Goal: Task Accomplishment & Management: Complete application form

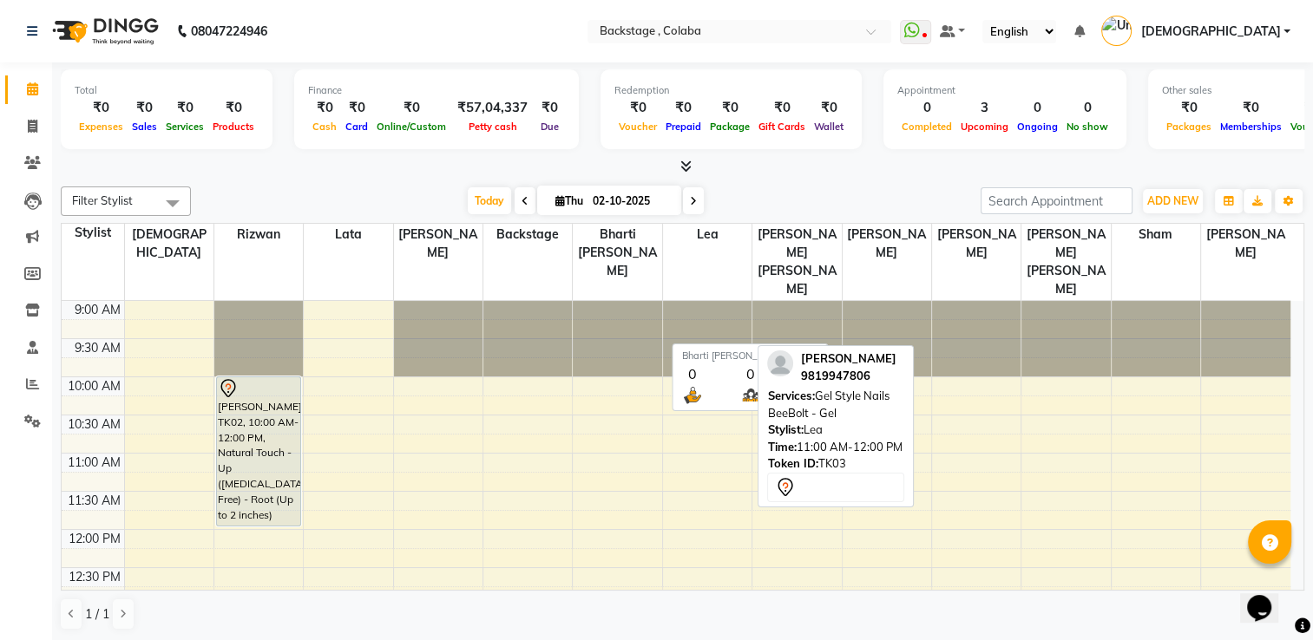
scroll to position [180, 0]
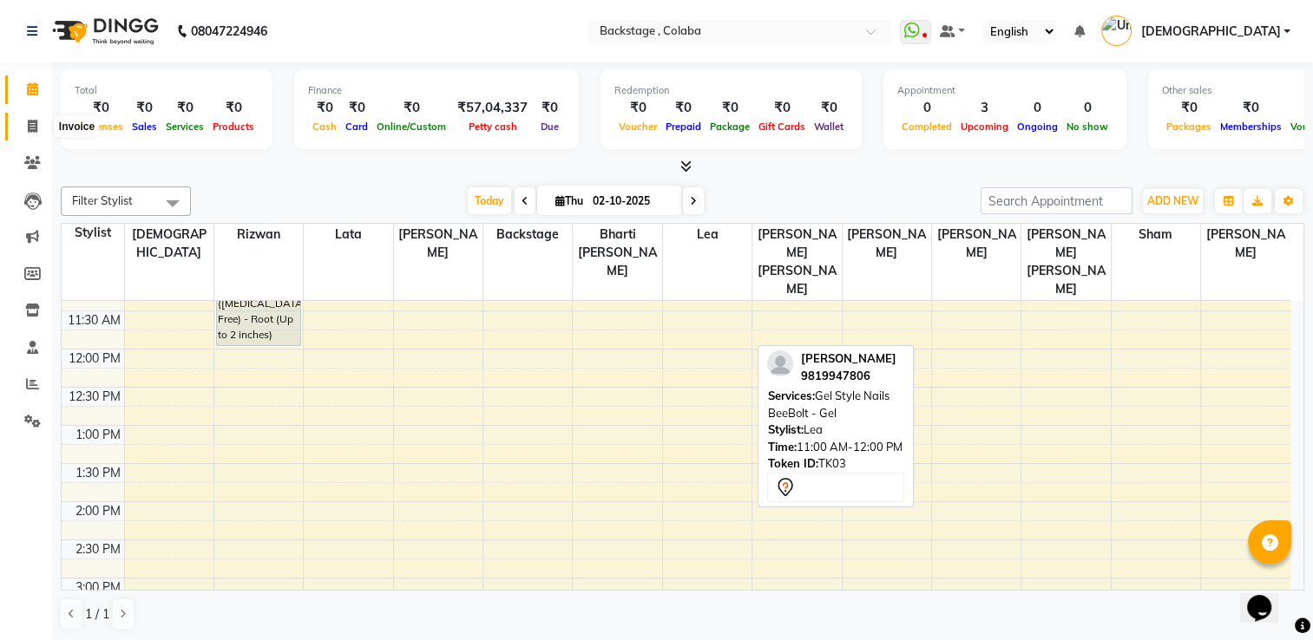
click at [32, 122] on icon at bounding box center [33, 126] width 10 height 13
select select "service"
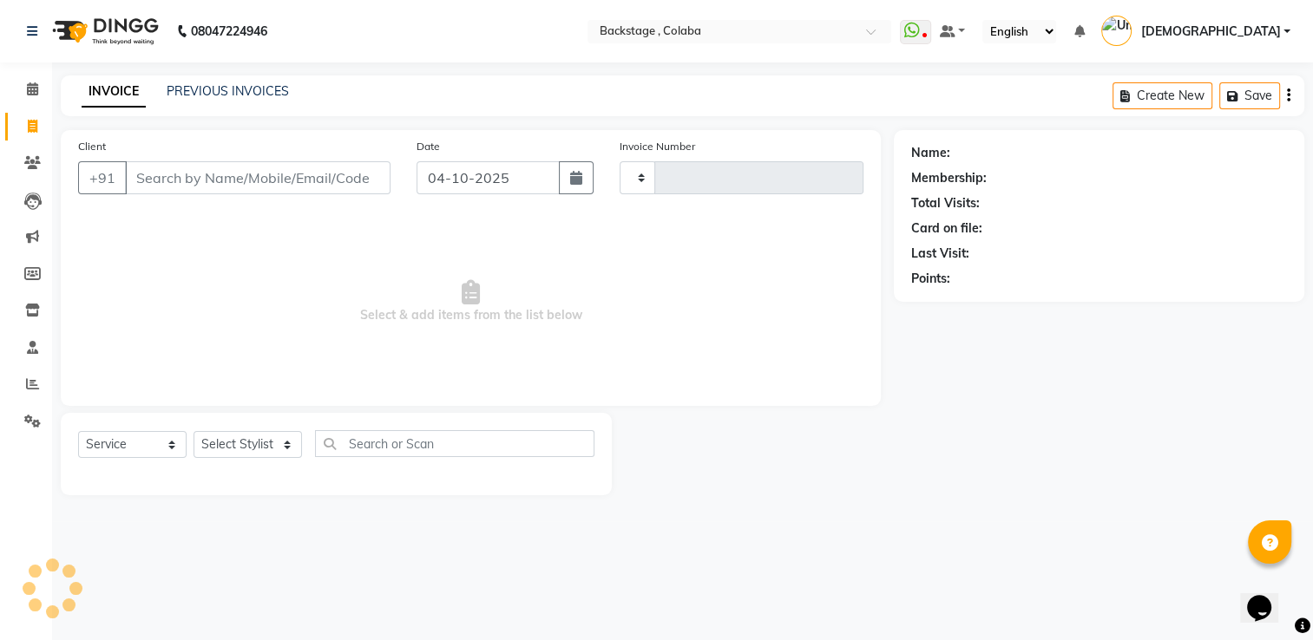
type input "2277"
select select "5451"
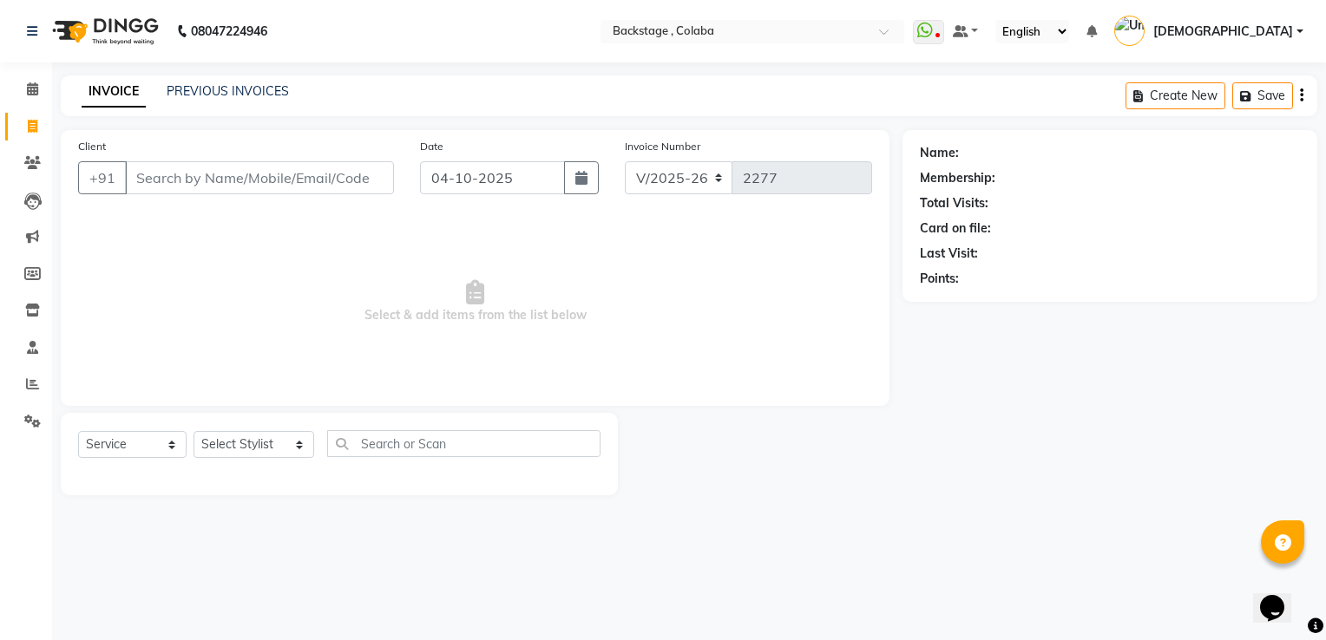
click at [204, 116] on main "INVOICE PREVIOUS INVOICES Create New Save Client +91 Date [DATE] Invoice Number…" at bounding box center [689, 298] width 1274 height 446
click at [219, 88] on link "PREVIOUS INVOICES" at bounding box center [228, 91] width 122 height 16
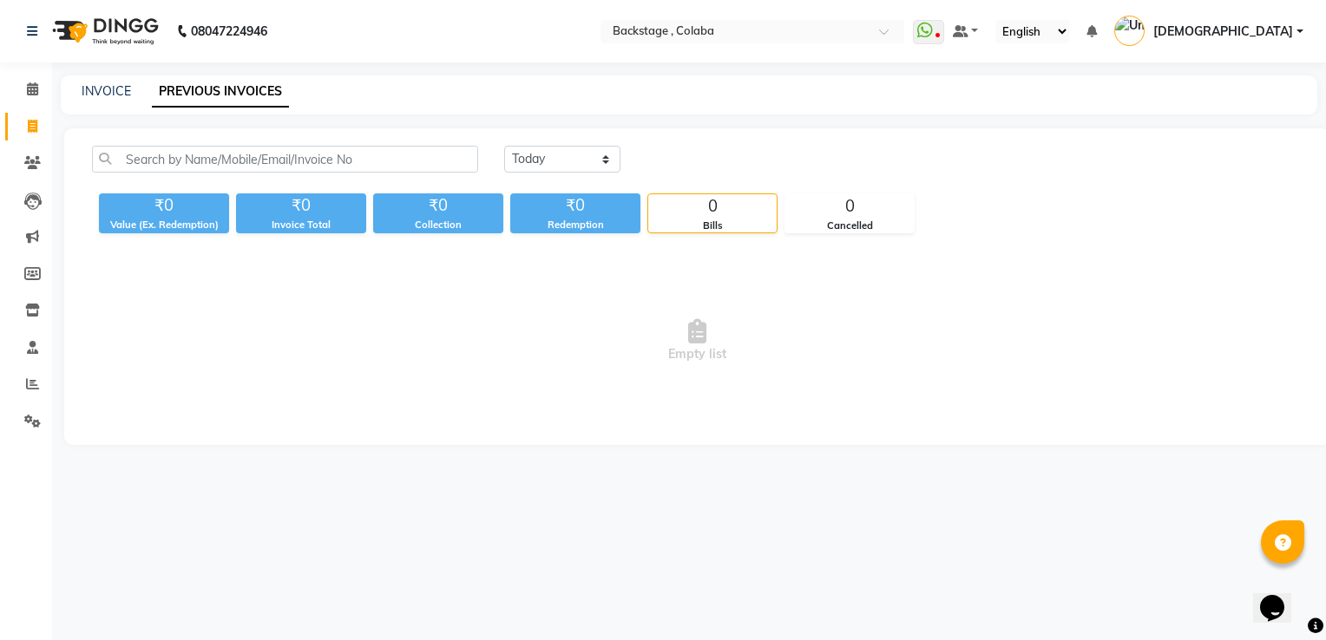
click at [606, 161] on select "[DATE] [DATE] Custom Range" at bounding box center [562, 159] width 116 height 27
select select "[DATE]"
click at [504, 146] on select "[DATE] [DATE] Custom Range" at bounding box center [562, 159] width 116 height 27
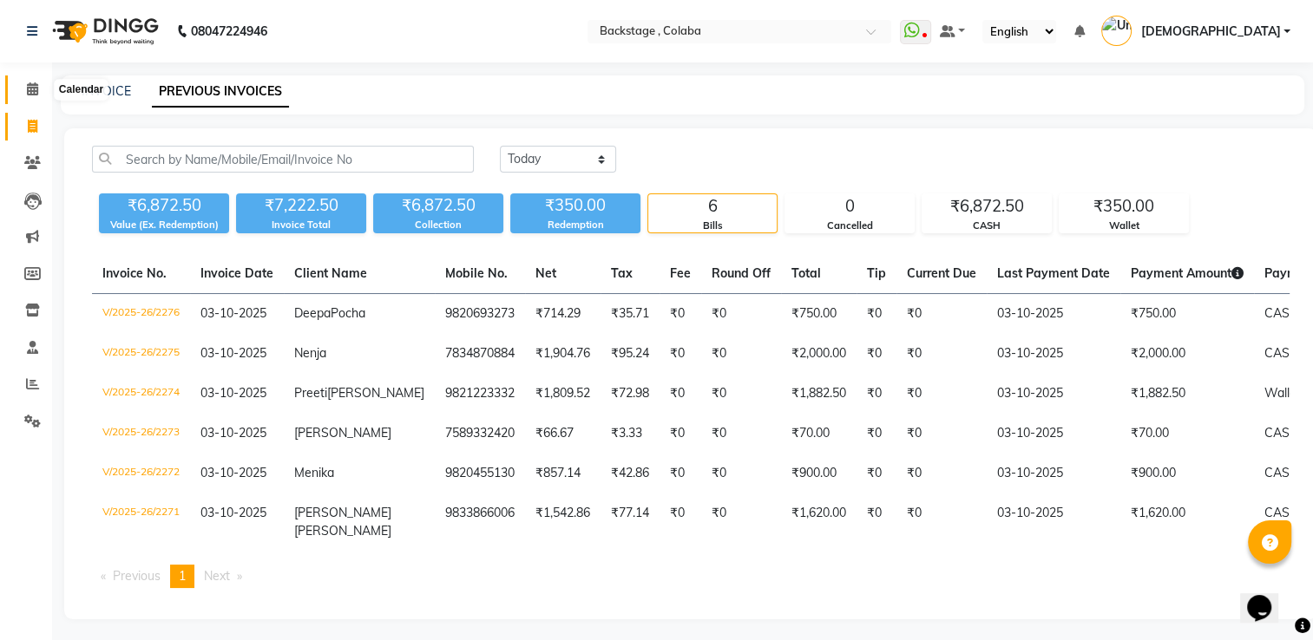
click at [38, 97] on span at bounding box center [32, 90] width 30 height 20
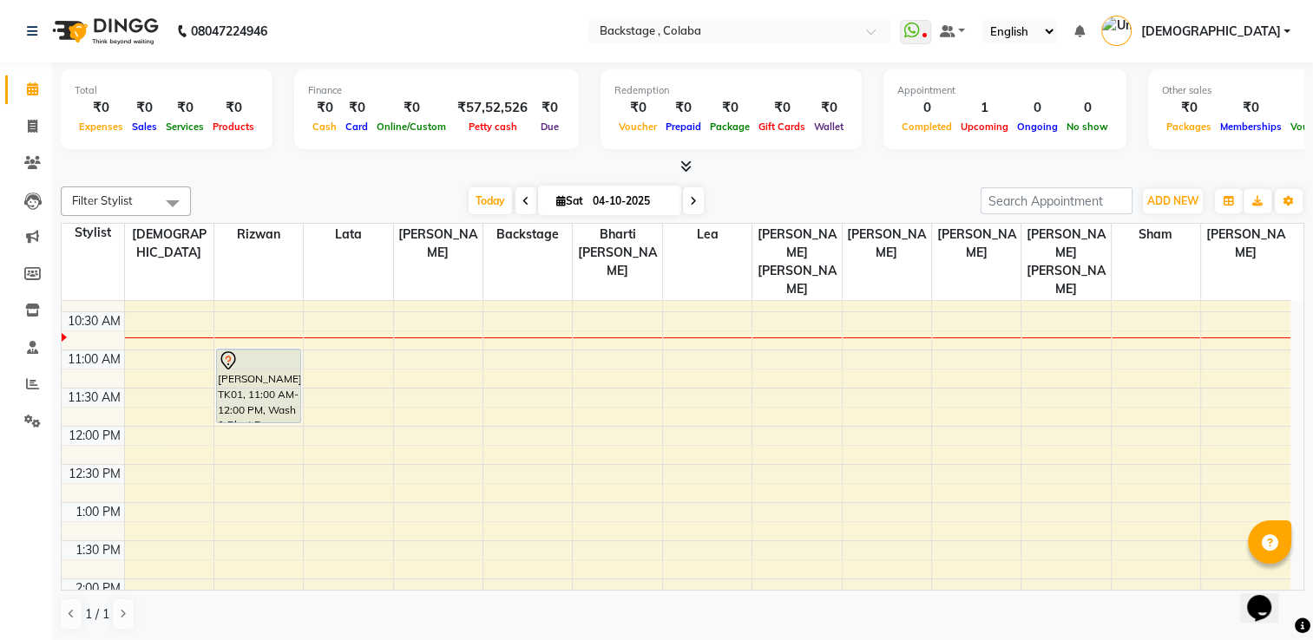
scroll to position [101, 0]
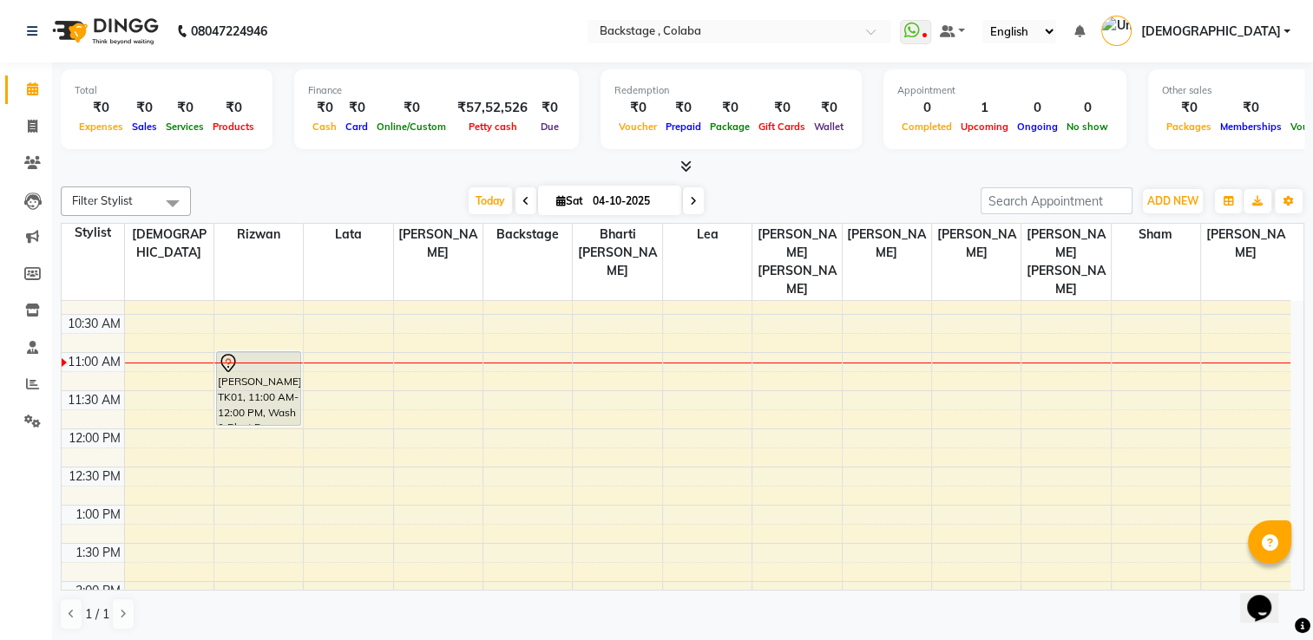
click at [996, 77] on div "Appointment 0 Completed 1 Upcoming 0 Ongoing 0 No show" at bounding box center [1004, 109] width 243 height 80
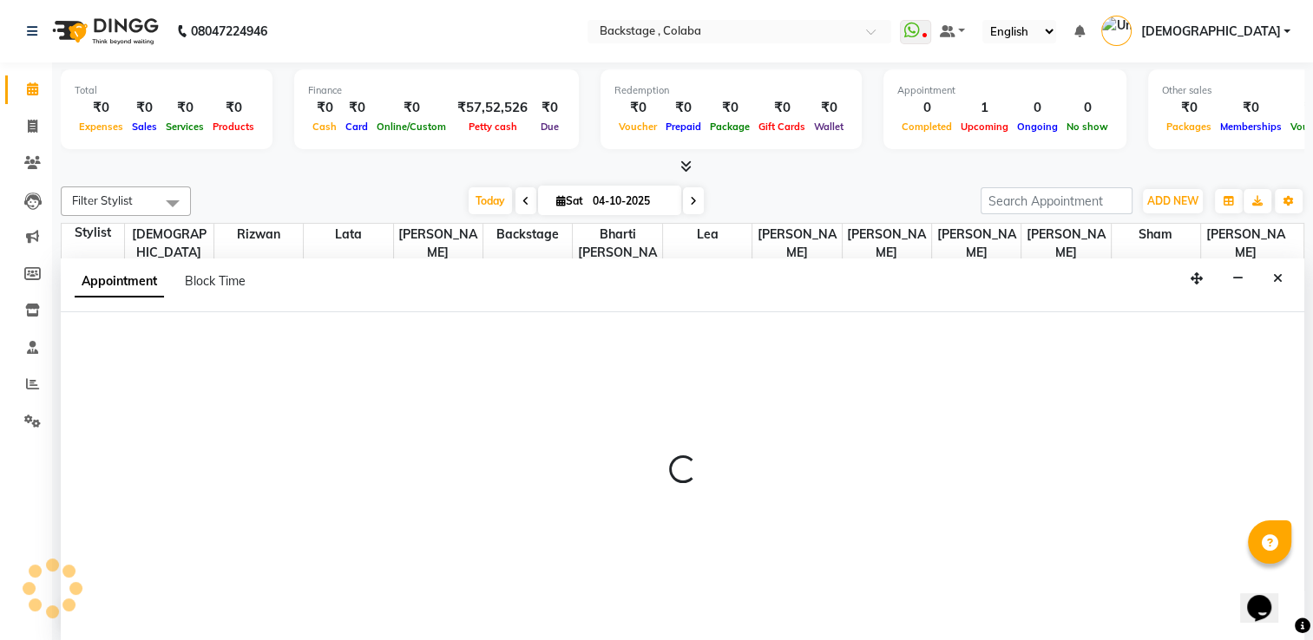
scroll to position [0, 0]
select select "36479"
select select "735"
select select "tentative"
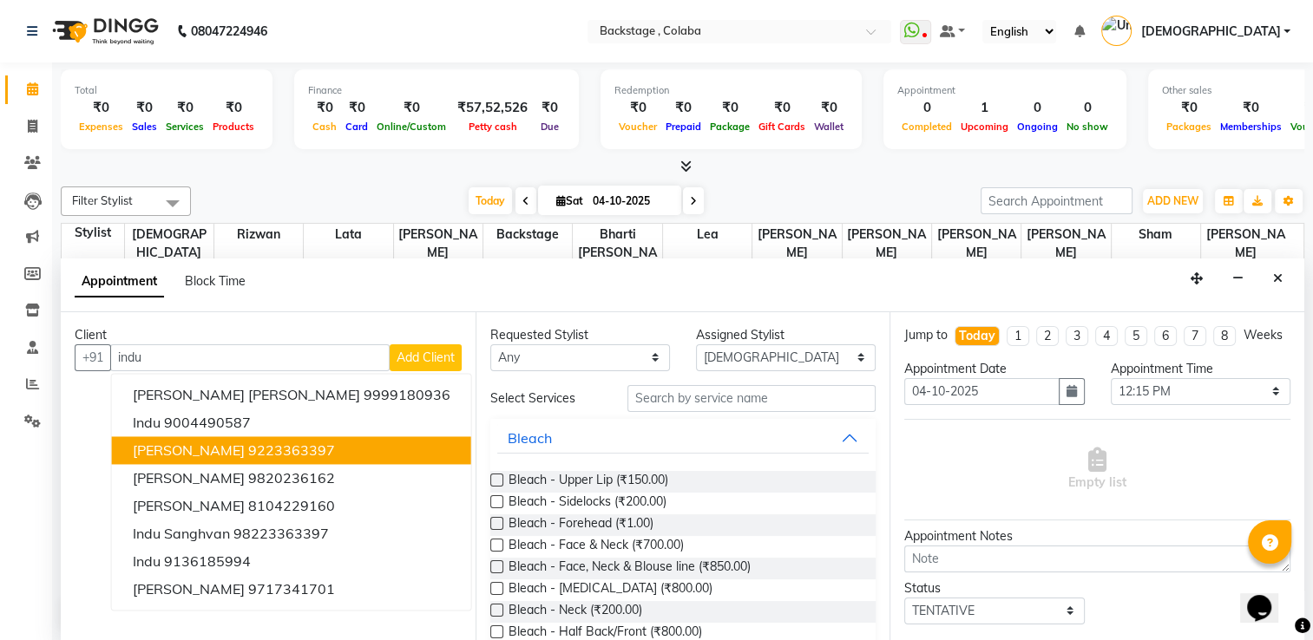
click at [325, 450] on button "[PERSON_NAME] 9223363397" at bounding box center [291, 450] width 359 height 28
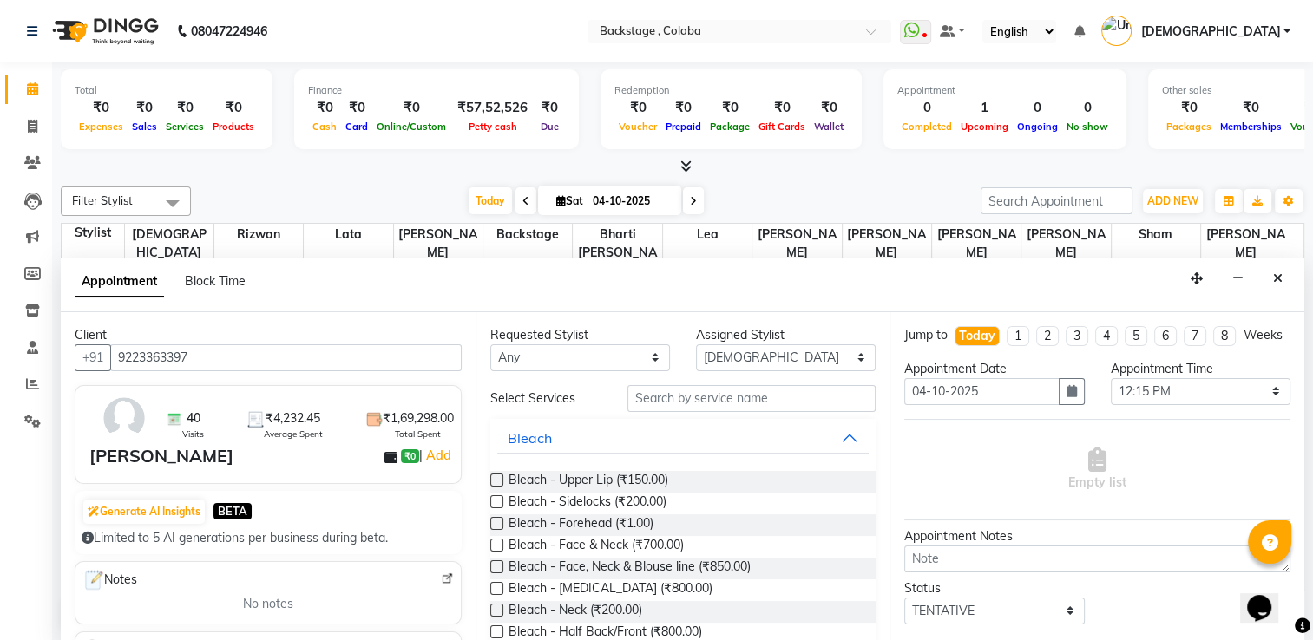
type input "9223363397"
click at [816, 385] on input "text" at bounding box center [751, 398] width 248 height 27
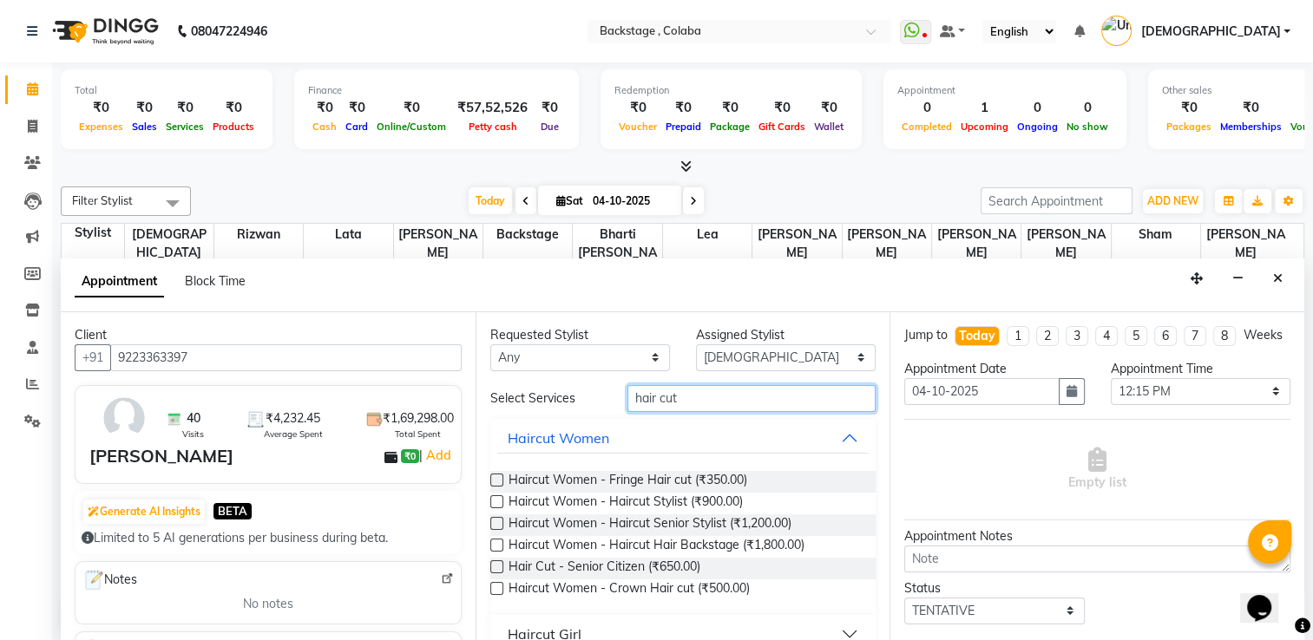
type input "hair cut"
click at [493, 547] on label at bounding box center [496, 545] width 13 height 13
click at [493, 547] on input "checkbox" at bounding box center [495, 546] width 11 height 11
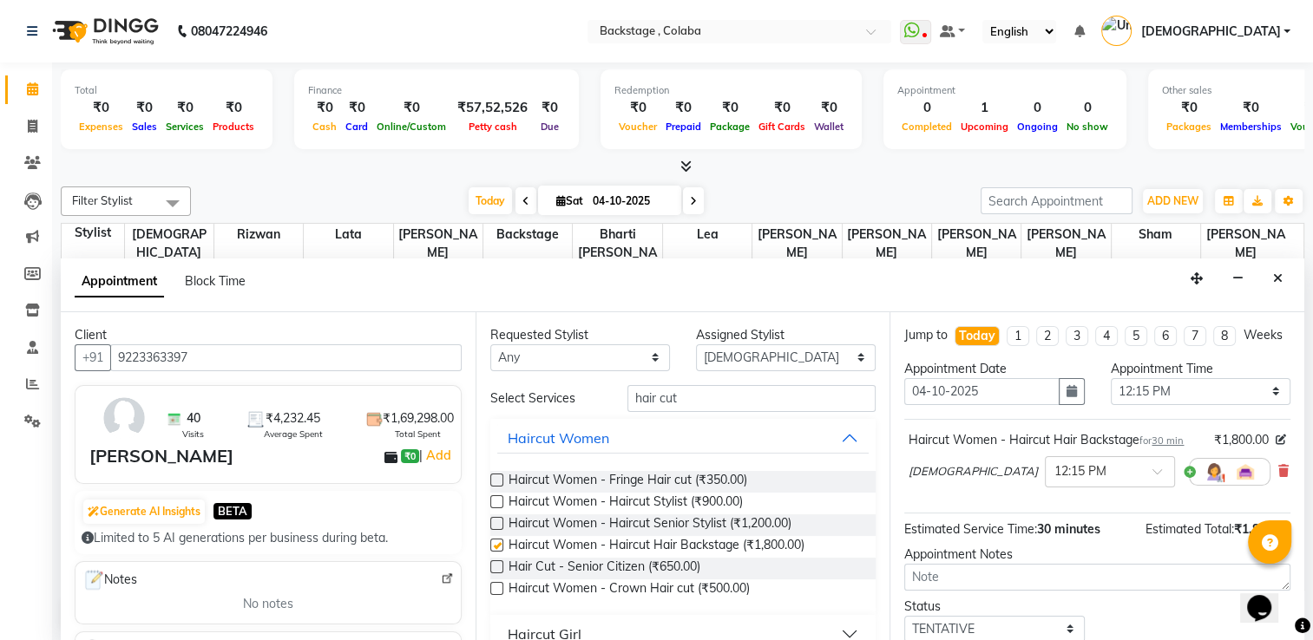
checkbox input "false"
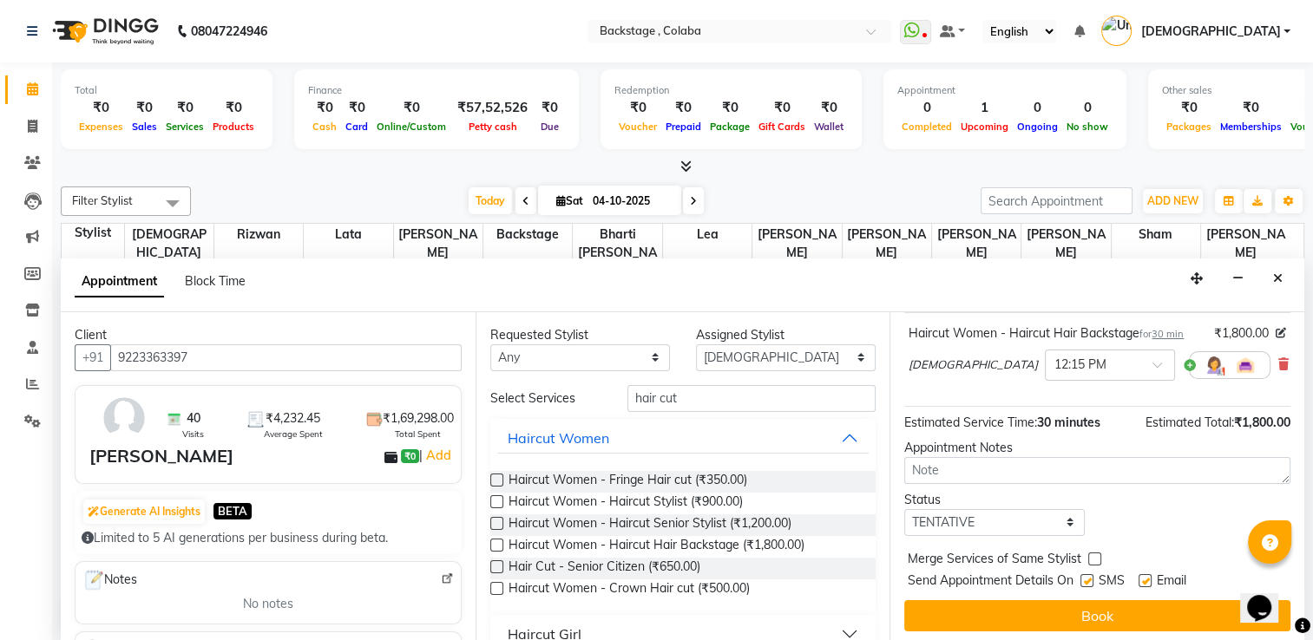
scroll to position [125, 0]
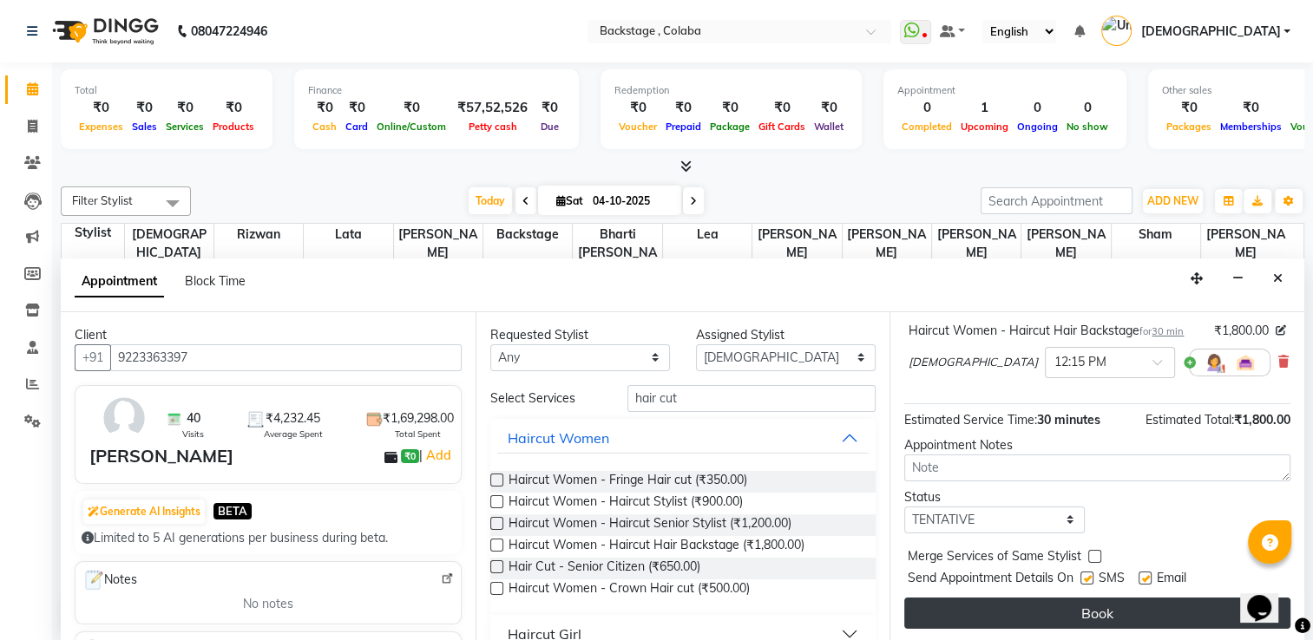
click at [1143, 614] on button "Book" at bounding box center [1097, 613] width 386 height 31
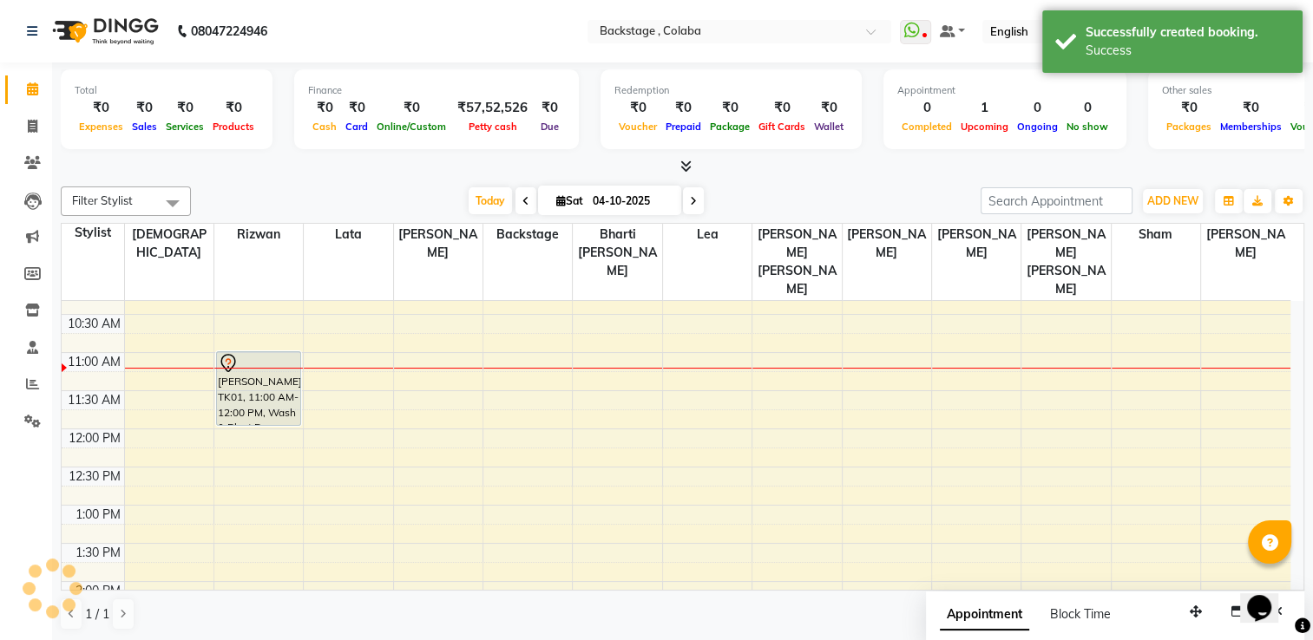
scroll to position [0, 0]
